Goal: Task Accomplishment & Management: Manage account settings

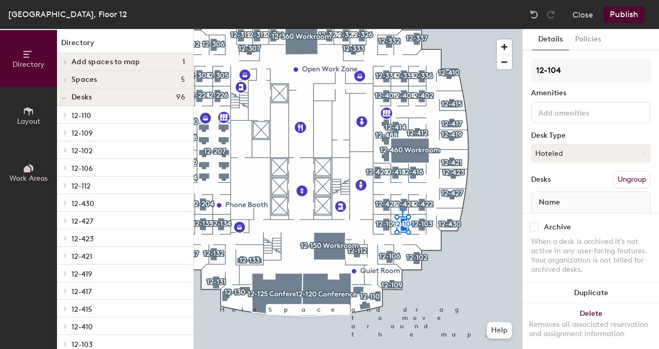
click at [590, 27] on div "[GEOGRAPHIC_DATA], Floor 12 Close Publish" at bounding box center [329, 14] width 659 height 29
click at [588, 38] on button "Policies" at bounding box center [588, 39] width 38 height 21
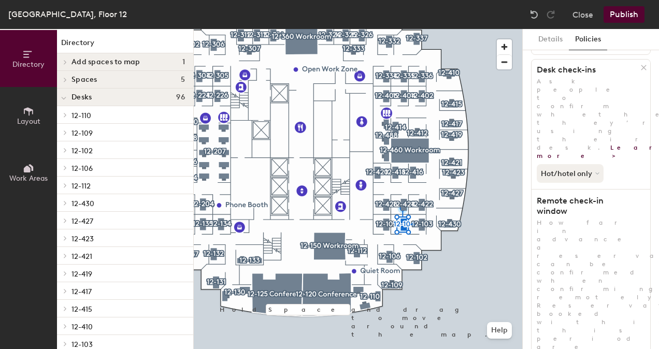
scroll to position [179, 0]
click at [421, 29] on div at bounding box center [358, 29] width 329 height 0
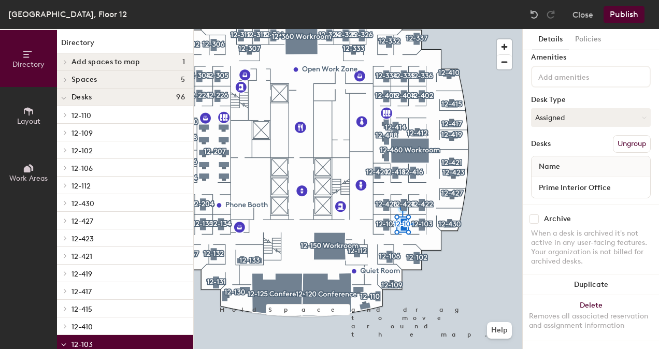
scroll to position [45, 0]
click at [593, 38] on button "Policies" at bounding box center [588, 39] width 38 height 21
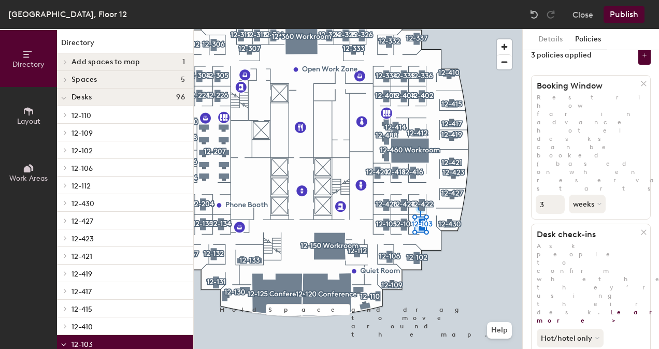
scroll to position [0, 0]
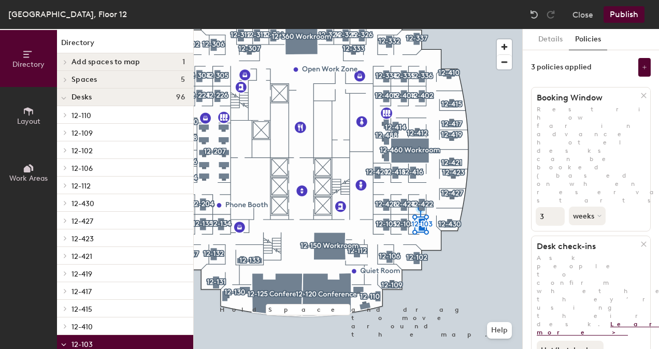
click at [616, 321] on link "Learn more >" at bounding box center [610, 329] width 146 height 16
click at [630, 12] on button "Publish" at bounding box center [624, 14] width 41 height 17
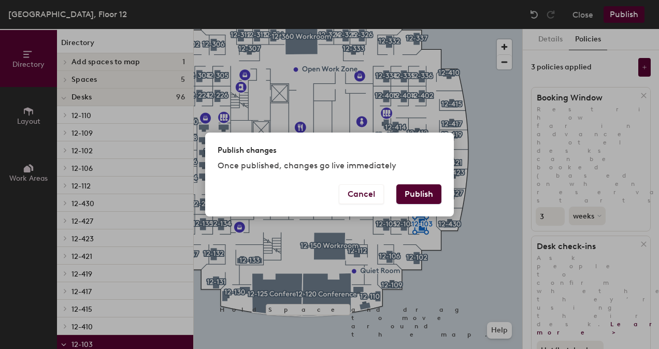
click at [415, 202] on button "Publish" at bounding box center [418, 194] width 45 height 20
